Goal: Check status: Check status

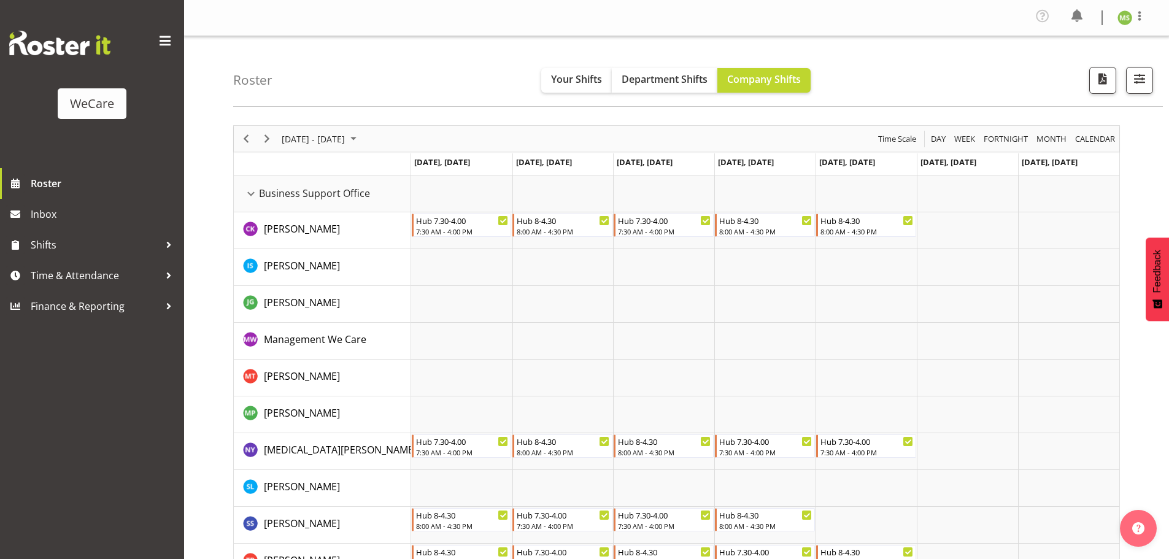
scroll to position [3738, 0]
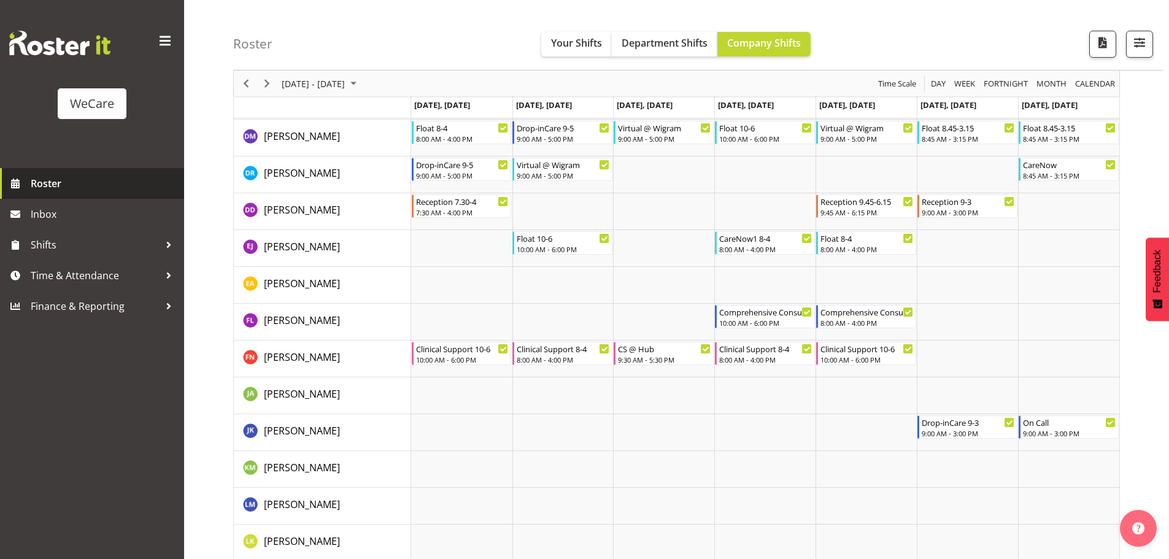
click at [53, 179] on span "Roster" at bounding box center [104, 183] width 147 height 18
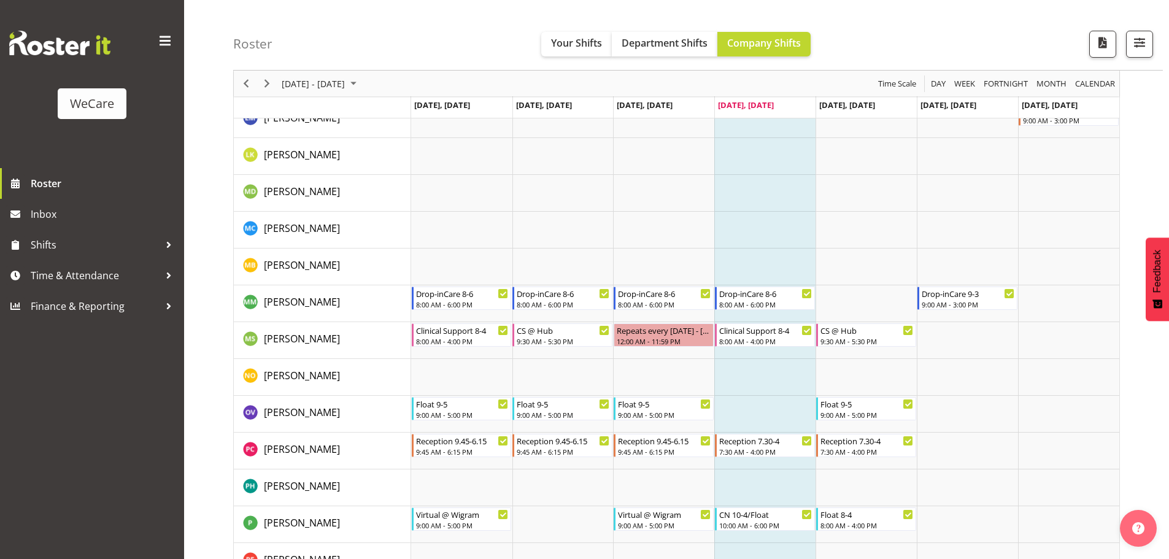
scroll to position [4173, 0]
click at [265, 80] on span "Next" at bounding box center [267, 83] width 15 height 15
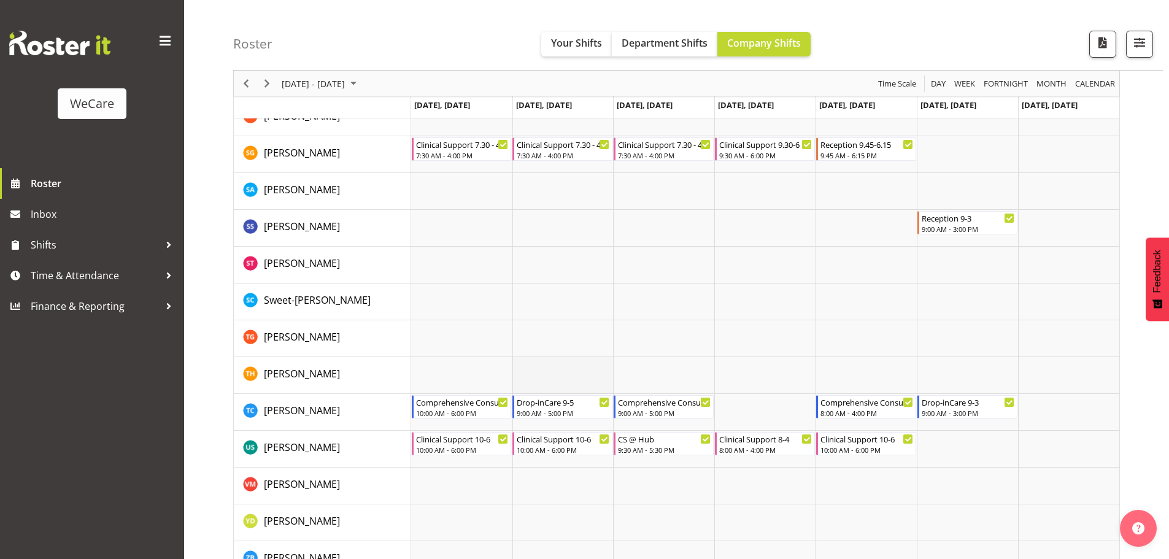
scroll to position [4806, 0]
